Goal: Information Seeking & Learning: Check status

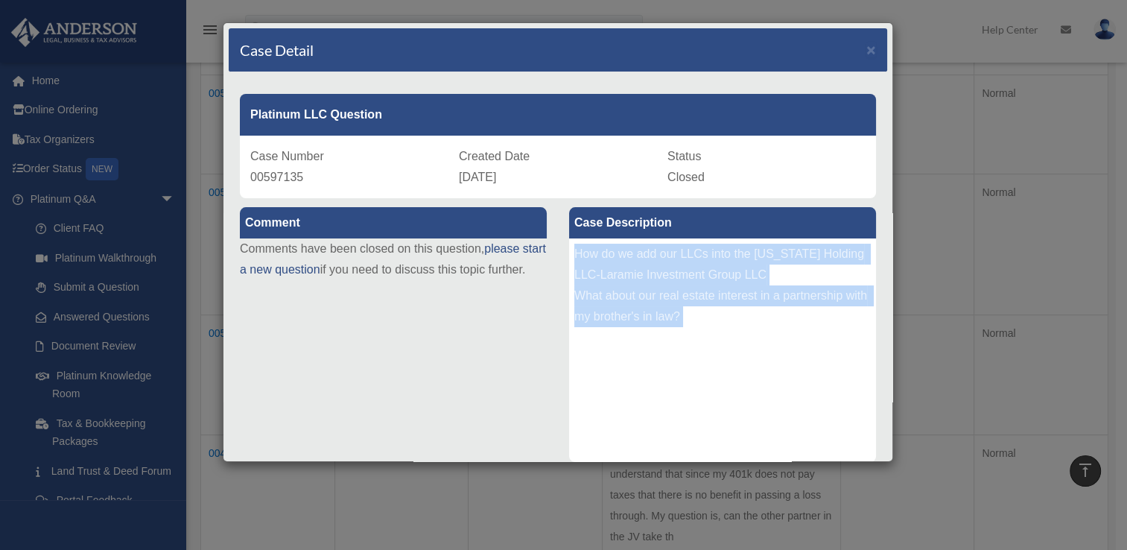
click at [940, 136] on div "Case Detail × Platinum LLC Question Case Number 00597135 Created Date April 9, …" at bounding box center [563, 275] width 1127 height 550
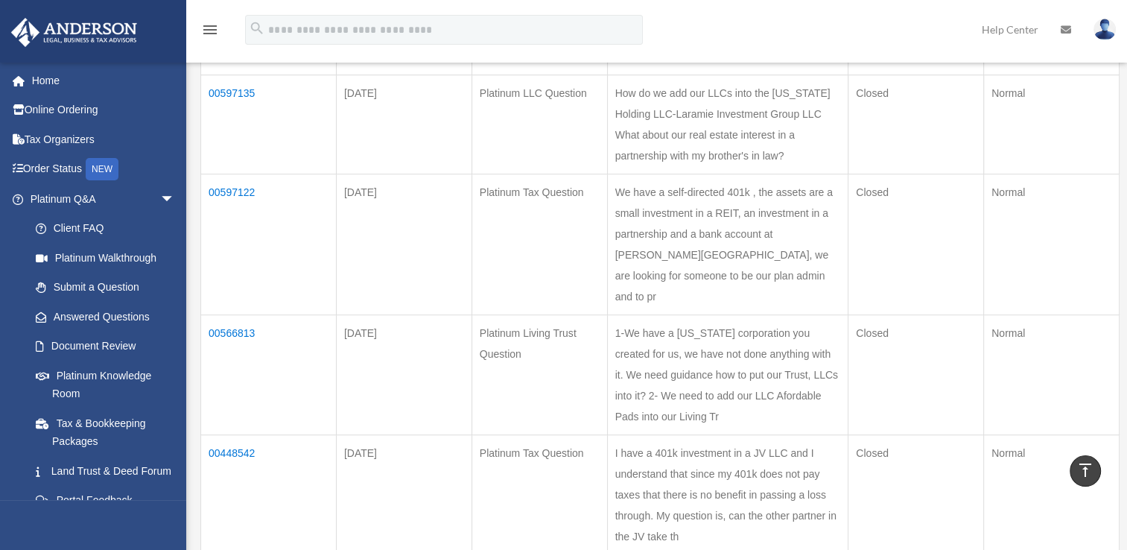
drag, startPoint x: 711, startPoint y: 222, endPoint x: 284, endPoint y: 200, distance: 427.4
click at [284, 174] on tr "00597135 Apr 09, 2024 Platinum LLC Question How do we add our LLCs into the Wyo…" at bounding box center [660, 124] width 919 height 99
click at [220, 75] on td "00597147" at bounding box center [269, 46] width 136 height 57
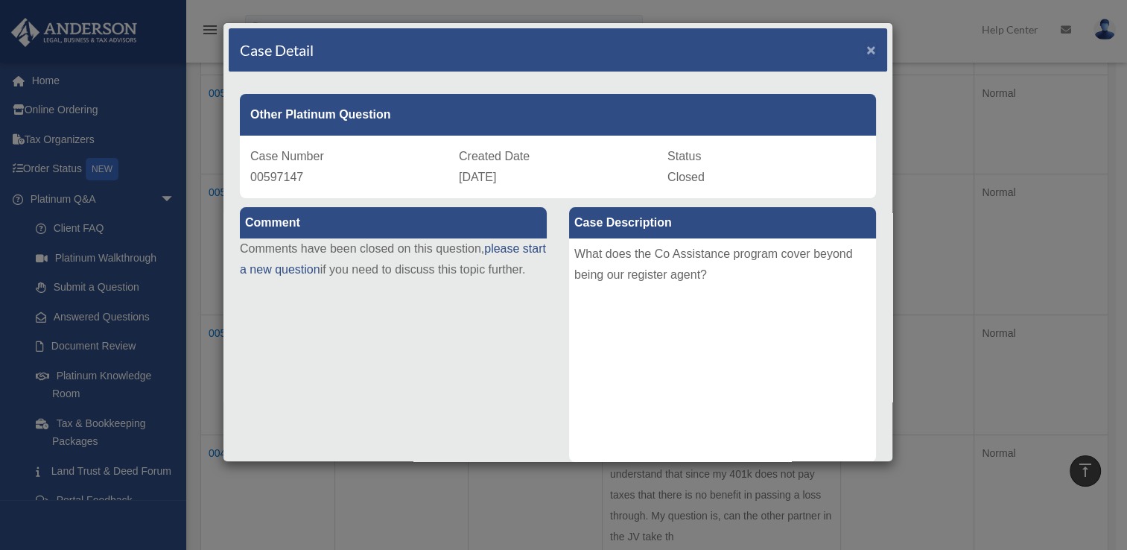
click at [866, 46] on span "×" at bounding box center [871, 49] width 10 height 17
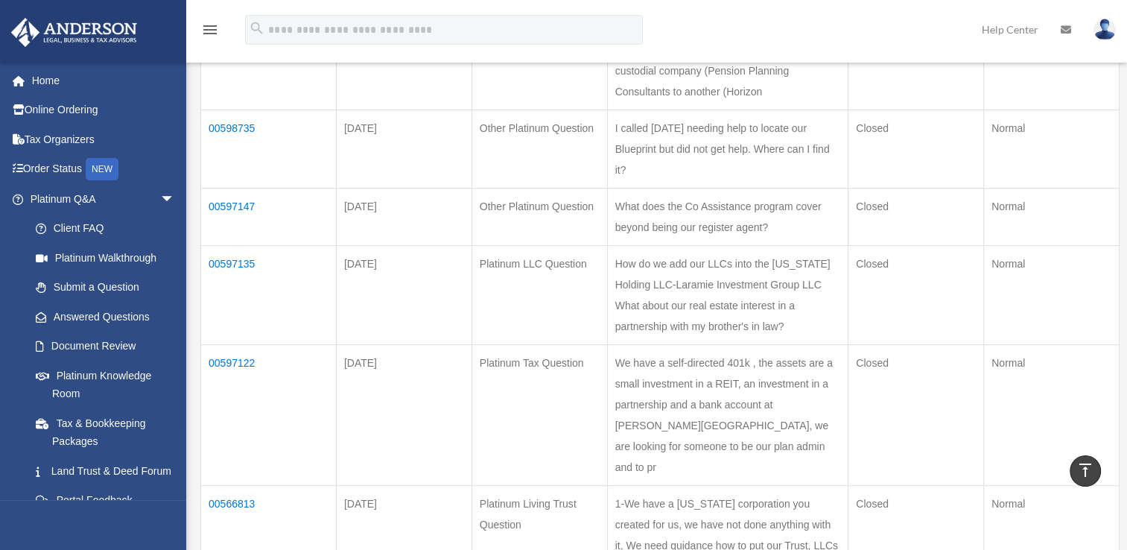
scroll to position [527, 0]
click at [232, 188] on td "00598735" at bounding box center [269, 149] width 136 height 78
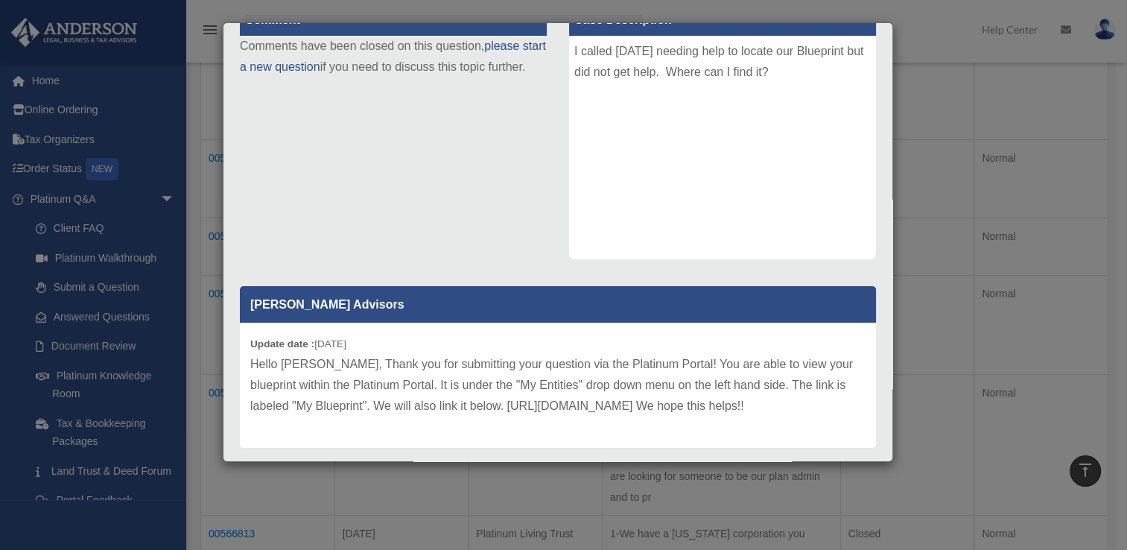
scroll to position [495, 0]
drag, startPoint x: 466, startPoint y: 407, endPoint x: 716, endPoint y: 419, distance: 250.6
click at [716, 416] on p "Hello Claudia, Thank you for submitting your question via the Platinum Portal! …" at bounding box center [557, 385] width 615 height 63
click at [485, 416] on p "Hello Claudia, Thank you for submitting your question via the Platinum Portal! …" at bounding box center [557, 385] width 615 height 63
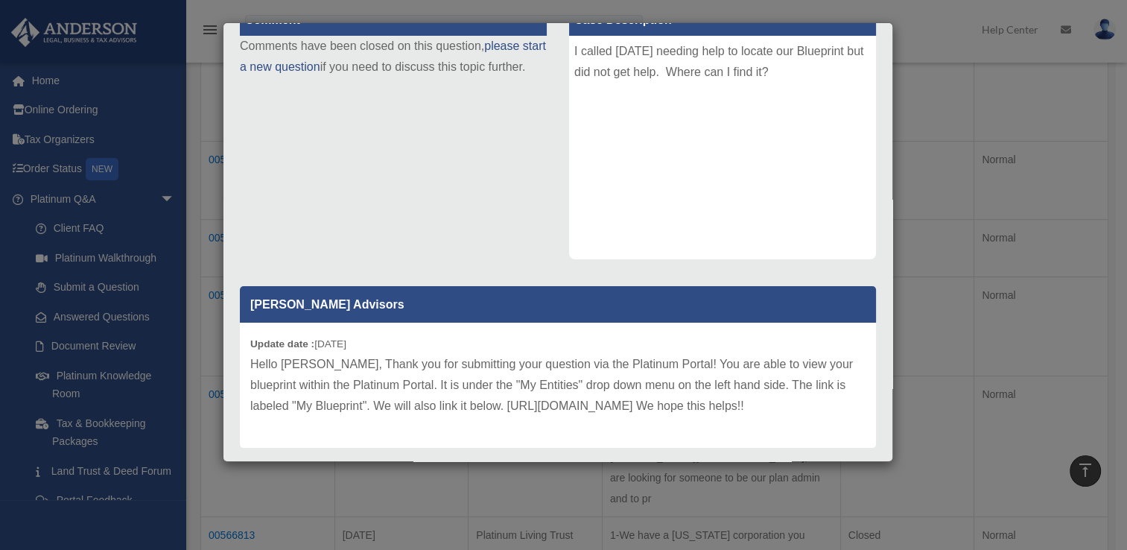
drag, startPoint x: 466, startPoint y: 407, endPoint x: 820, endPoint y: 399, distance: 354.7
click at [820, 399] on p "Hello Claudia, Thank you for submitting your question via the Platinum Portal! …" at bounding box center [557, 385] width 615 height 63
copy p "https://platinumportal.andersonadvisors.com/app/#/wealth-planning"
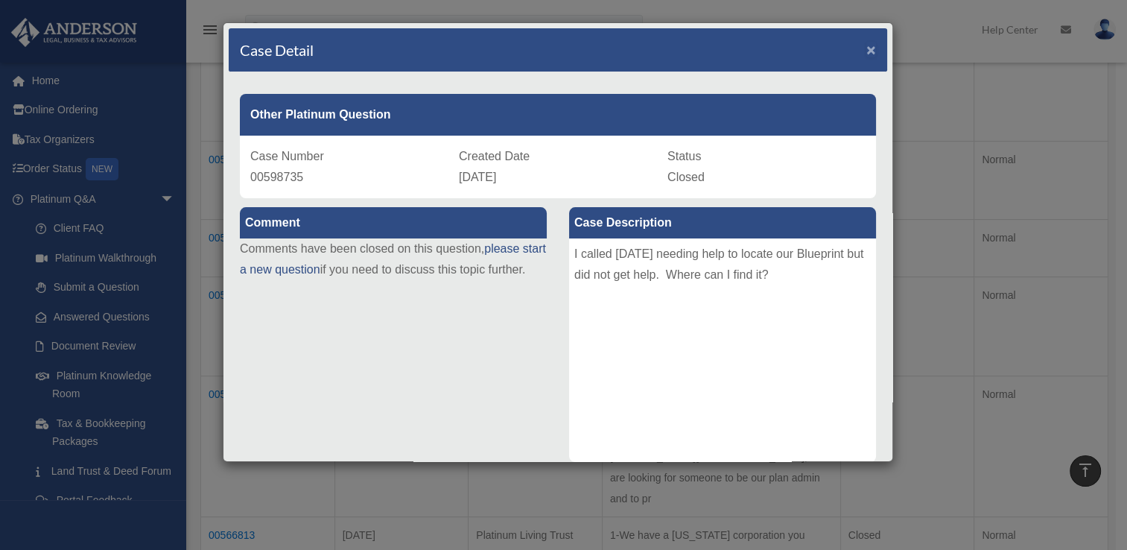
click at [866, 51] on span "×" at bounding box center [871, 49] width 10 height 17
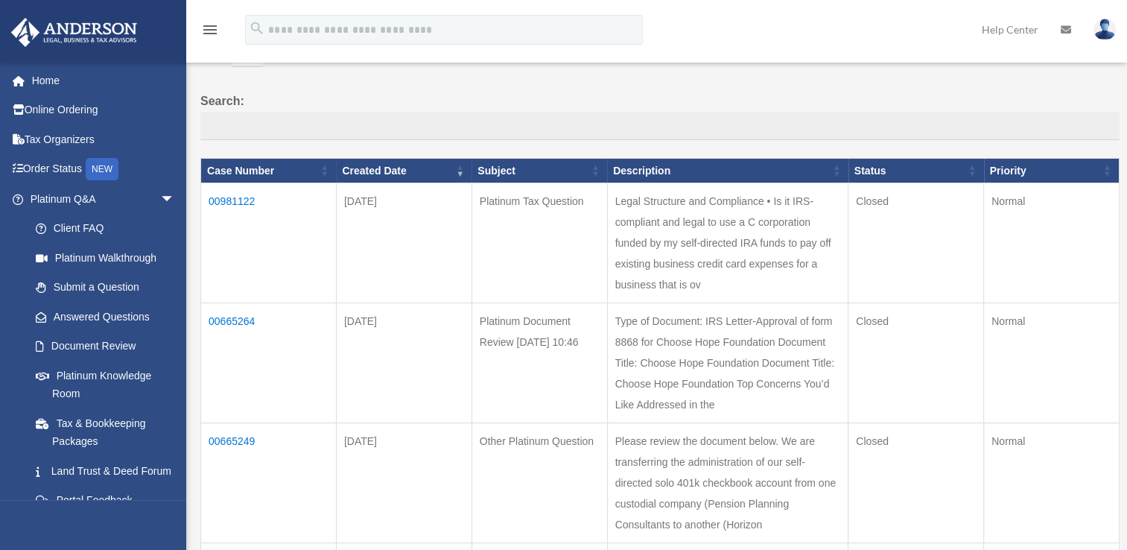
scroll to position [89, 0]
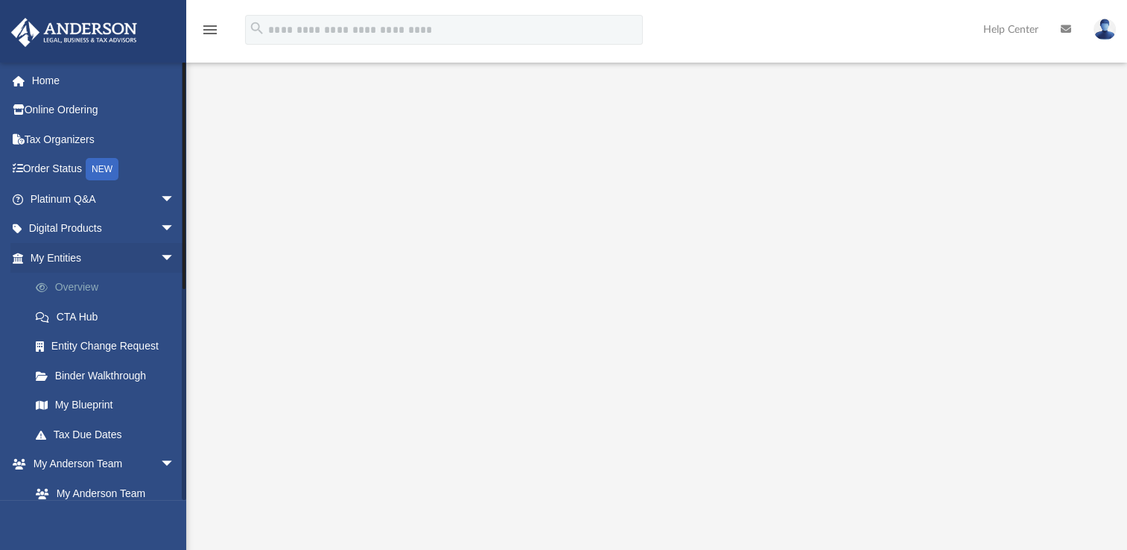
scroll to position [110, 0]
